Goal: Task Accomplishment & Management: Manage account settings

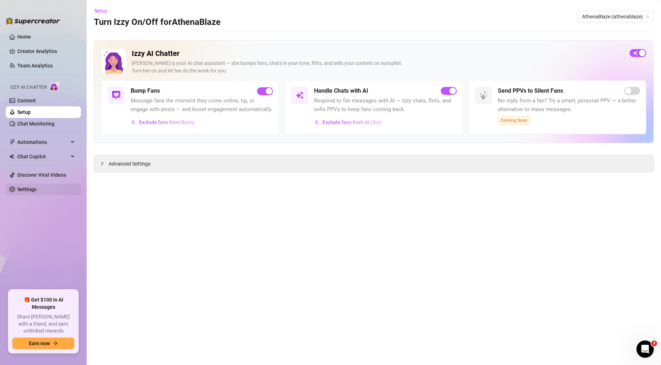
click at [32, 189] on link "Settings" at bounding box center [26, 190] width 19 height 6
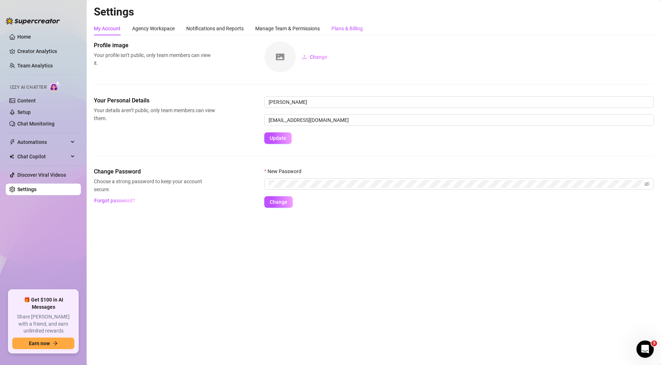
click at [345, 25] on div "Plans & Billing" at bounding box center [346, 29] width 31 height 8
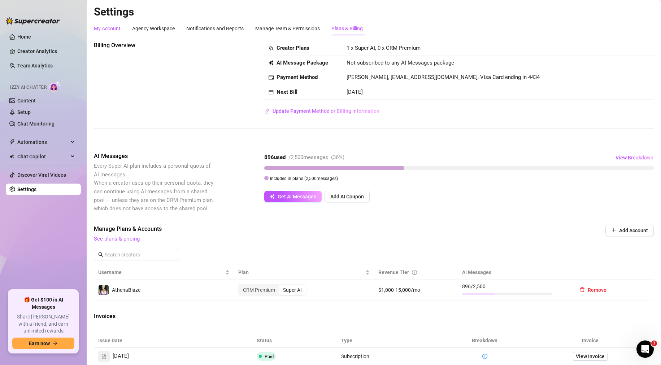
click at [111, 26] on div "My Account" at bounding box center [107, 29] width 27 height 8
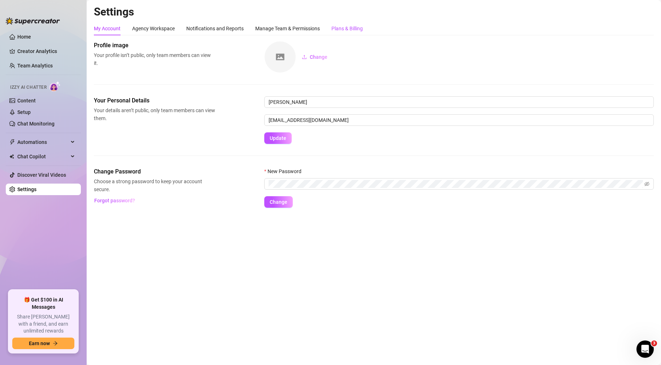
click at [354, 27] on div "Plans & Billing" at bounding box center [346, 29] width 31 height 8
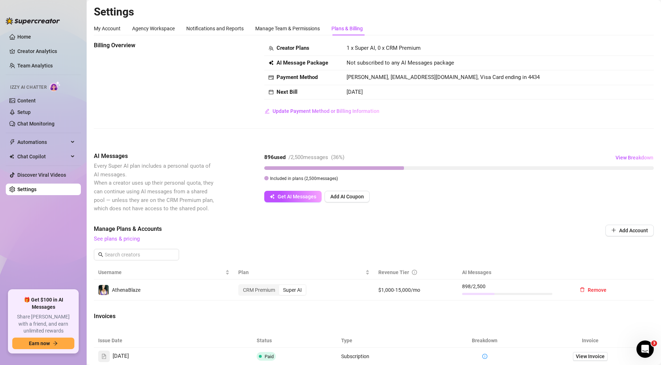
click at [231, 223] on div "Billing Overview Creator Plans 1 x Super AI, 0 x CRM Premium AI Message Package…" at bounding box center [374, 267] width 560 height 453
